Goal: Task Accomplishment & Management: Manage account settings

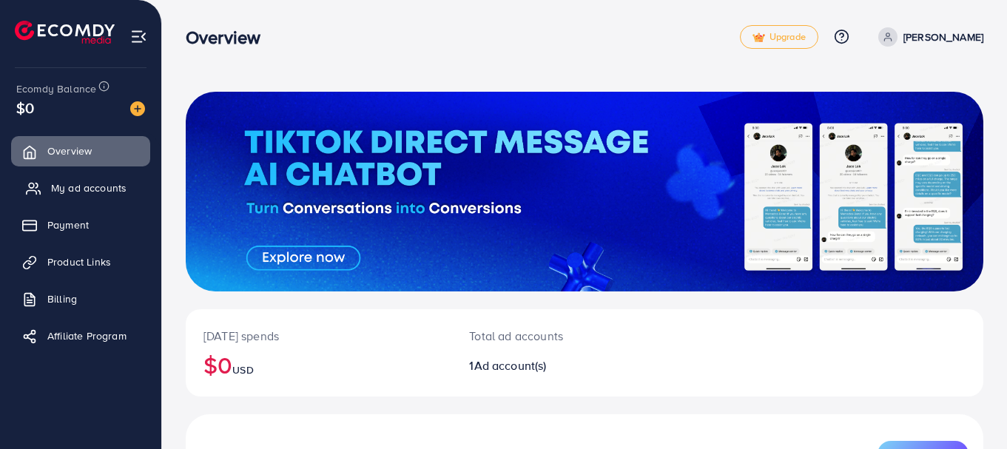
click at [88, 189] on span "My ad accounts" at bounding box center [88, 188] width 75 height 15
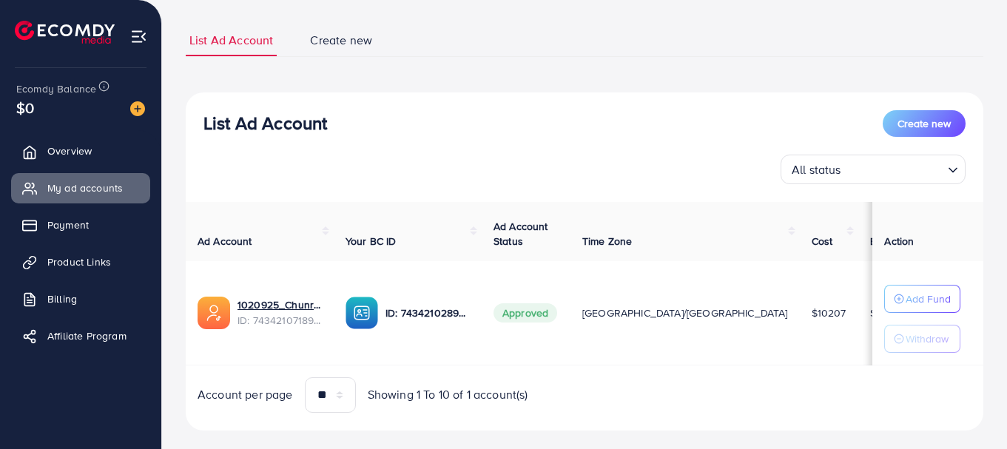
scroll to position [112, 0]
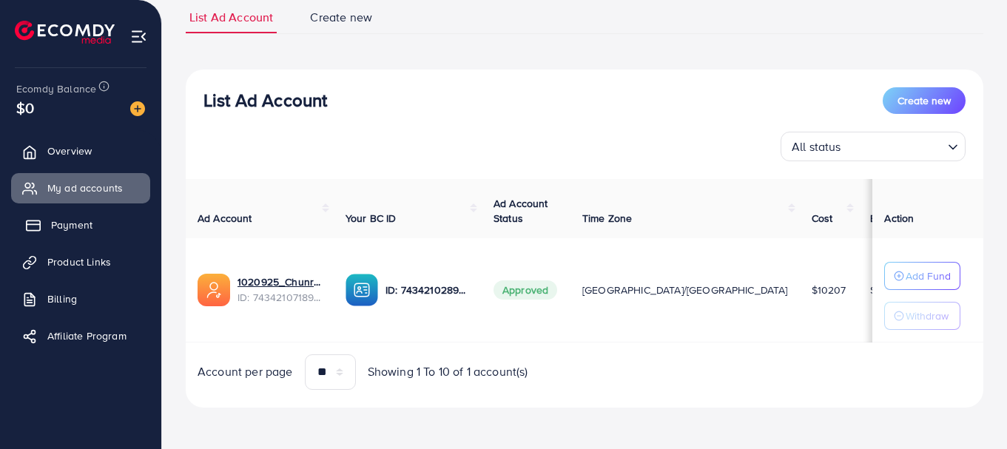
click at [77, 226] on span "Payment" at bounding box center [71, 225] width 41 height 15
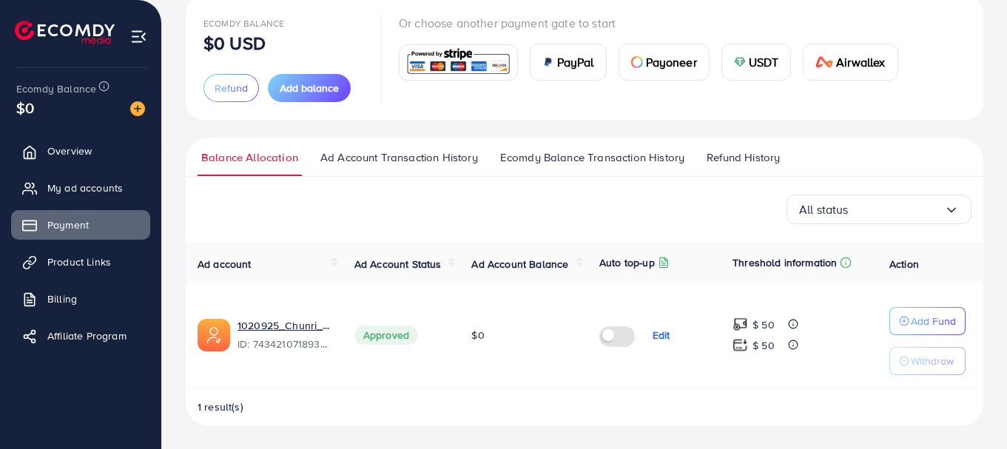
scroll to position [96, 0]
click at [430, 164] on span "Ad Account Transaction History" at bounding box center [400, 157] width 158 height 16
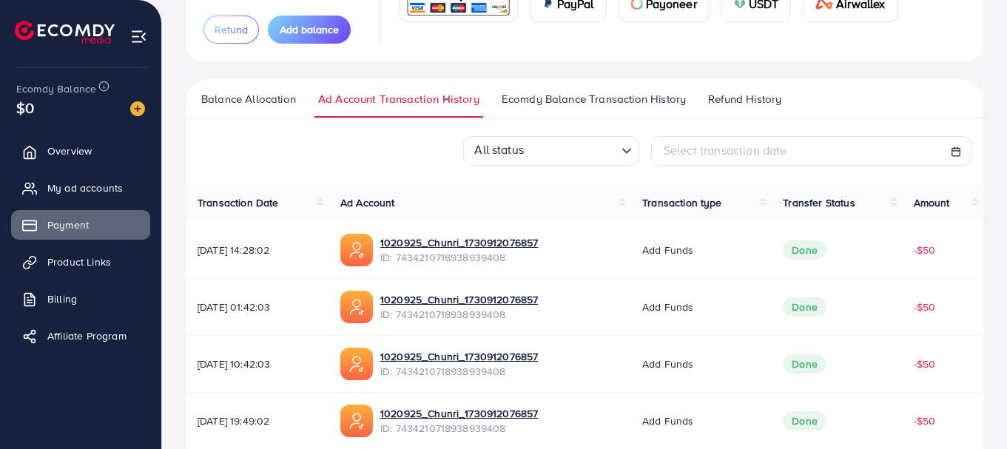
scroll to position [50, 0]
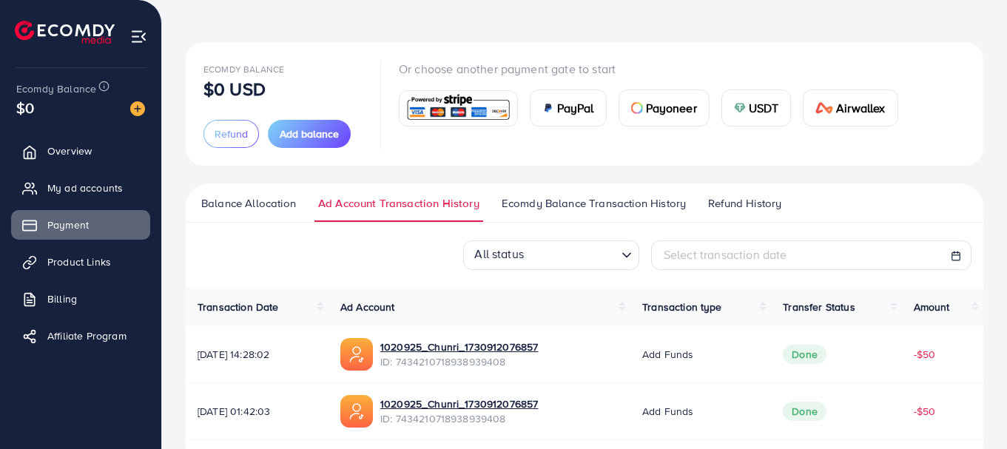
click at [548, 198] on span "Ecomdy Balance Transaction History" at bounding box center [594, 203] width 184 height 16
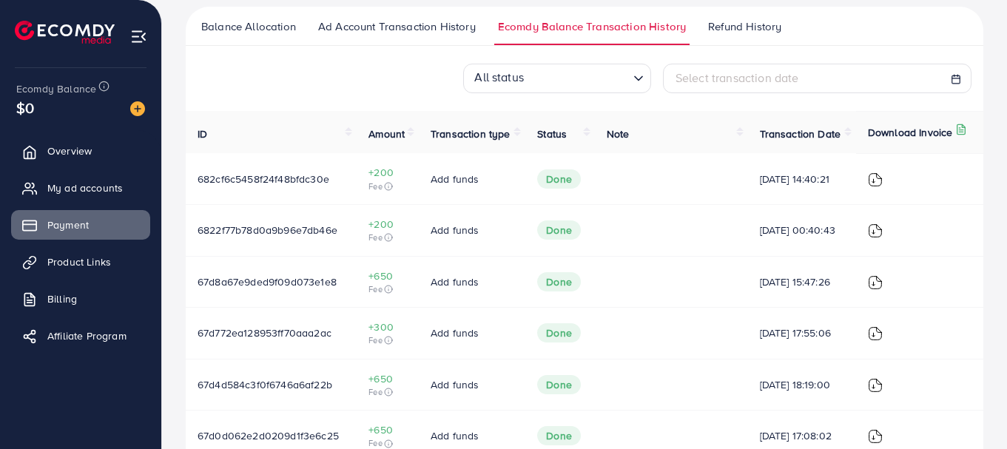
scroll to position [227, 0]
